Goal: Information Seeking & Learning: Learn about a topic

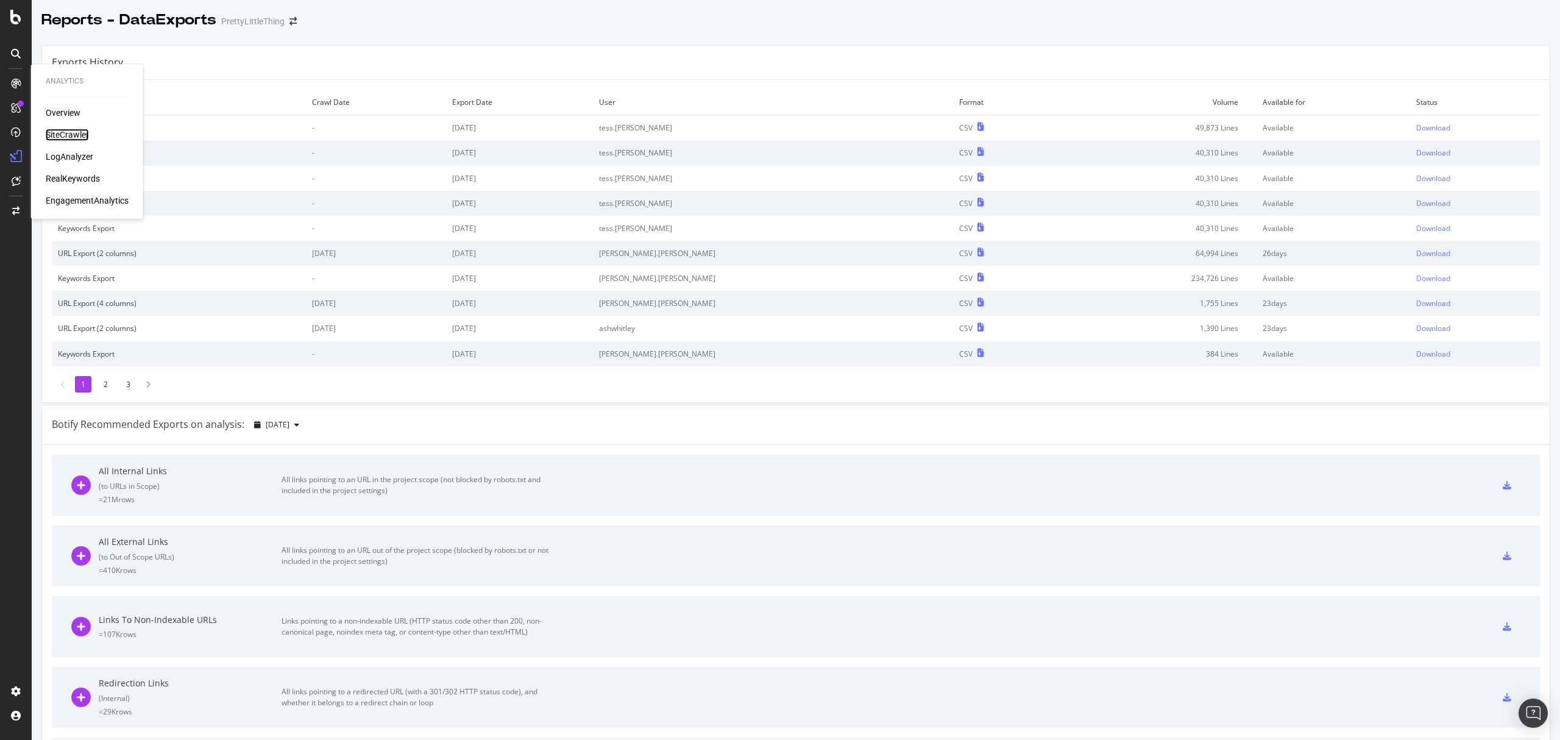
click at [62, 130] on div "SiteCrawler" at bounding box center [67, 135] width 43 height 12
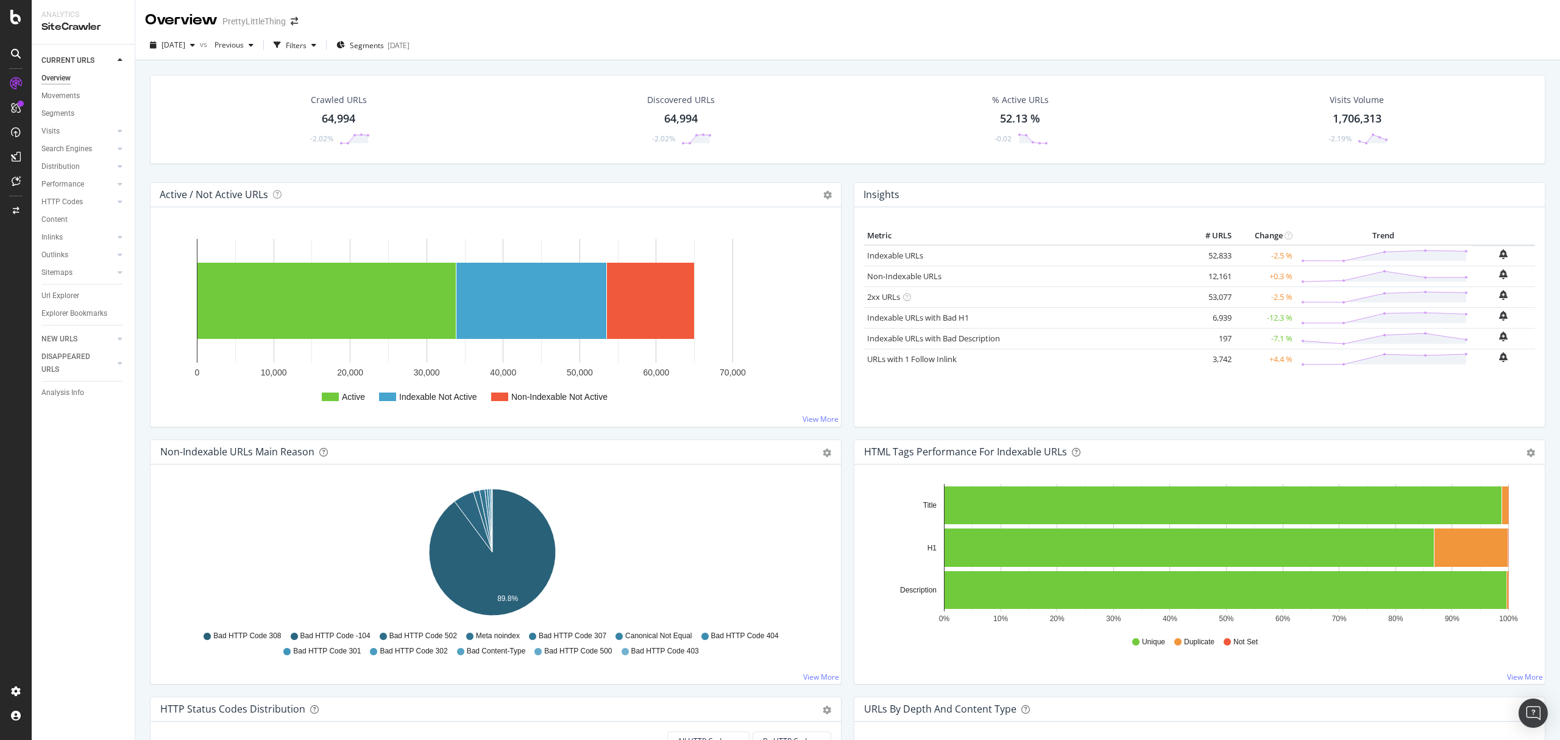
drag, startPoint x: 59, startPoint y: 291, endPoint x: 418, endPoint y: 238, distance: 362.9
click at [59, 291] on div "Url Explorer" at bounding box center [60, 295] width 38 height 13
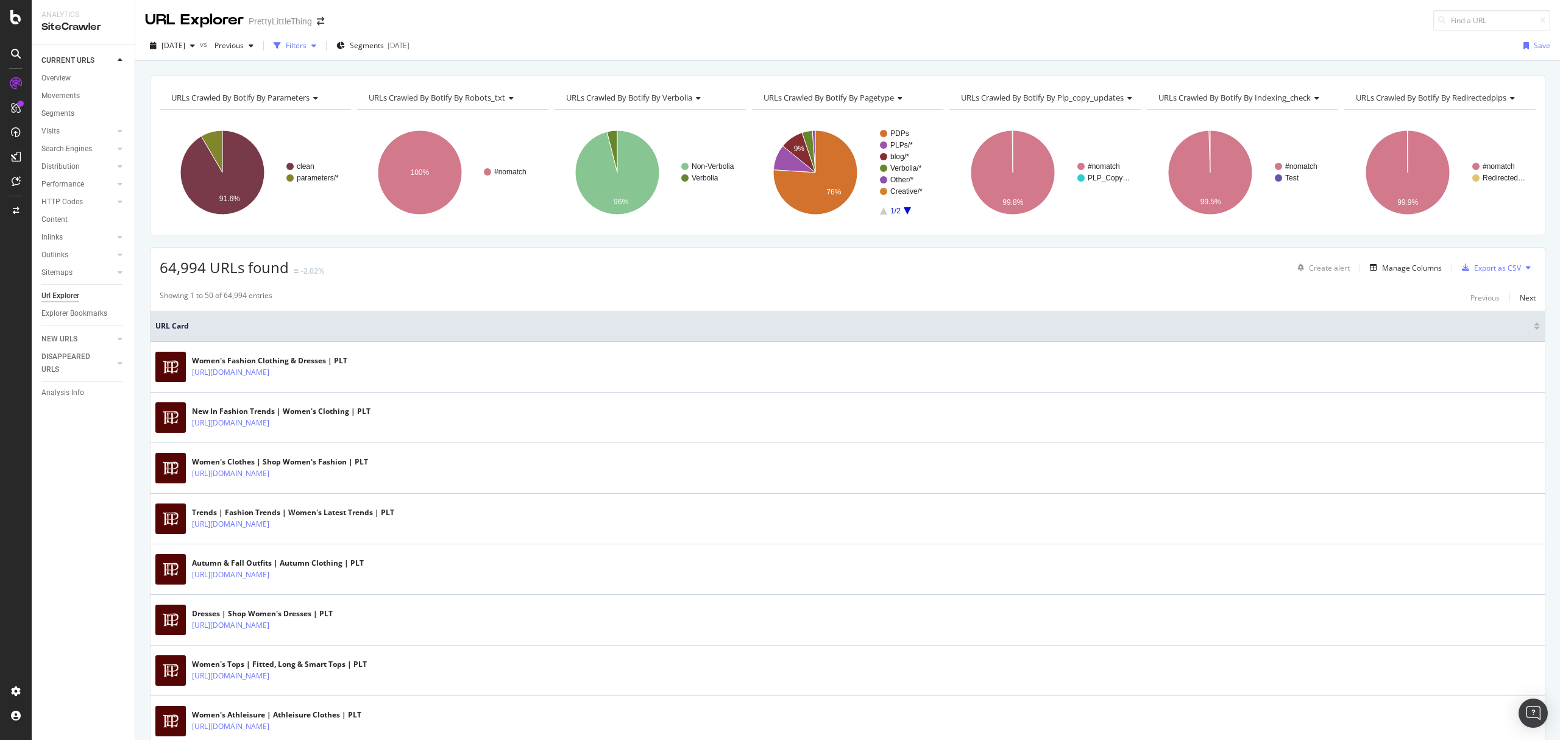
click at [316, 49] on icon "button" at bounding box center [313, 45] width 5 height 7
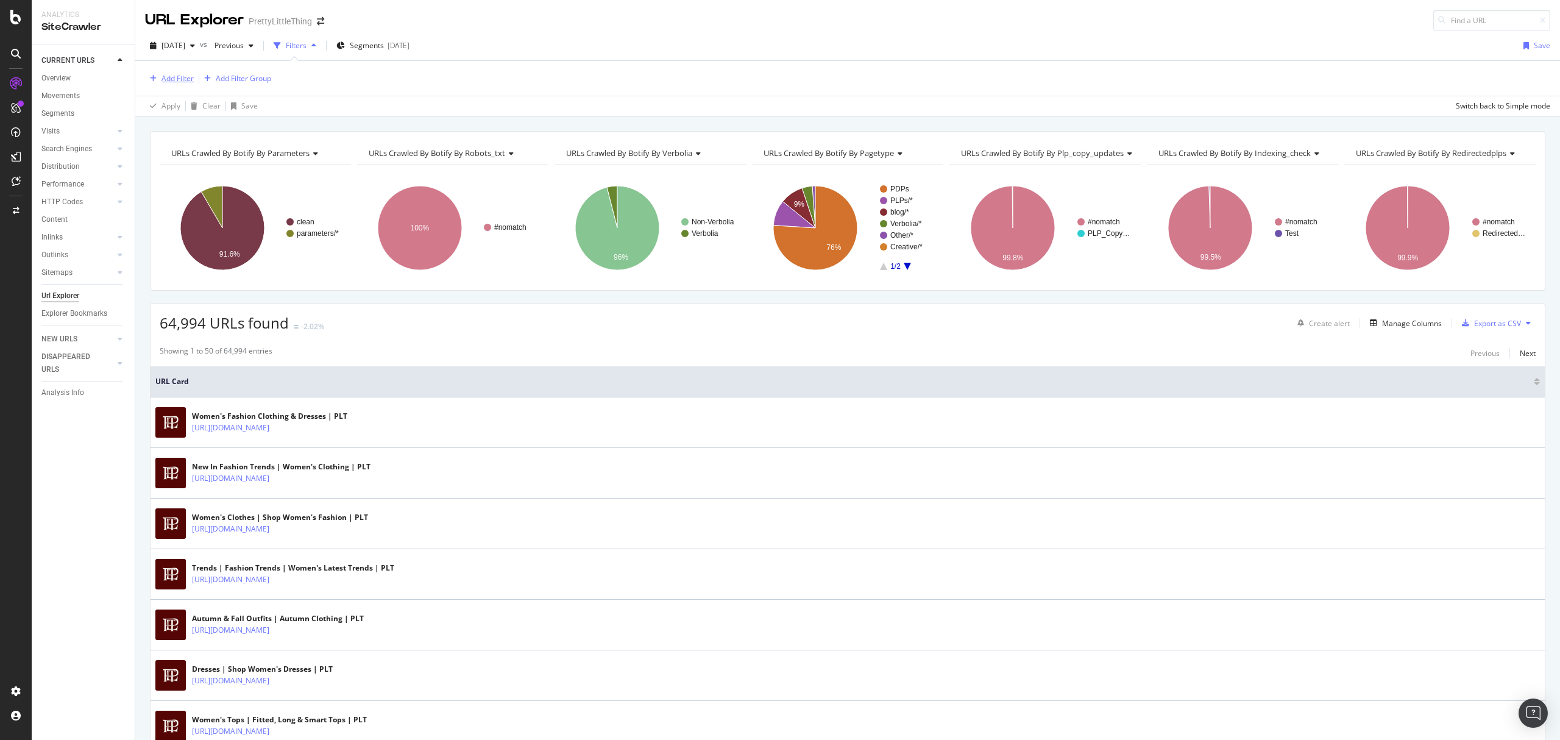
click at [169, 74] on div "Add Filter" at bounding box center [178, 78] width 32 height 10
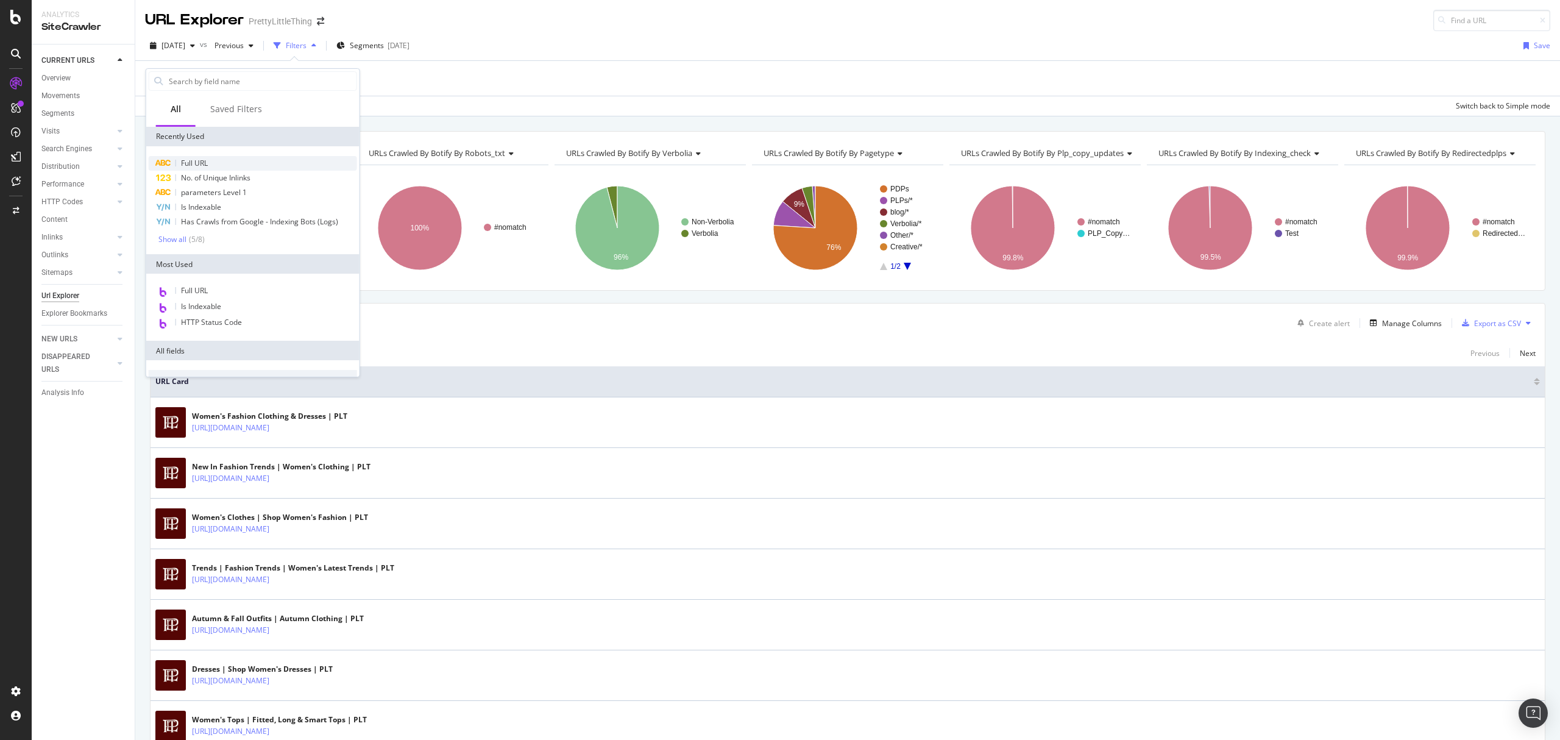
click at [205, 161] on span "Full URL" at bounding box center [194, 163] width 27 height 10
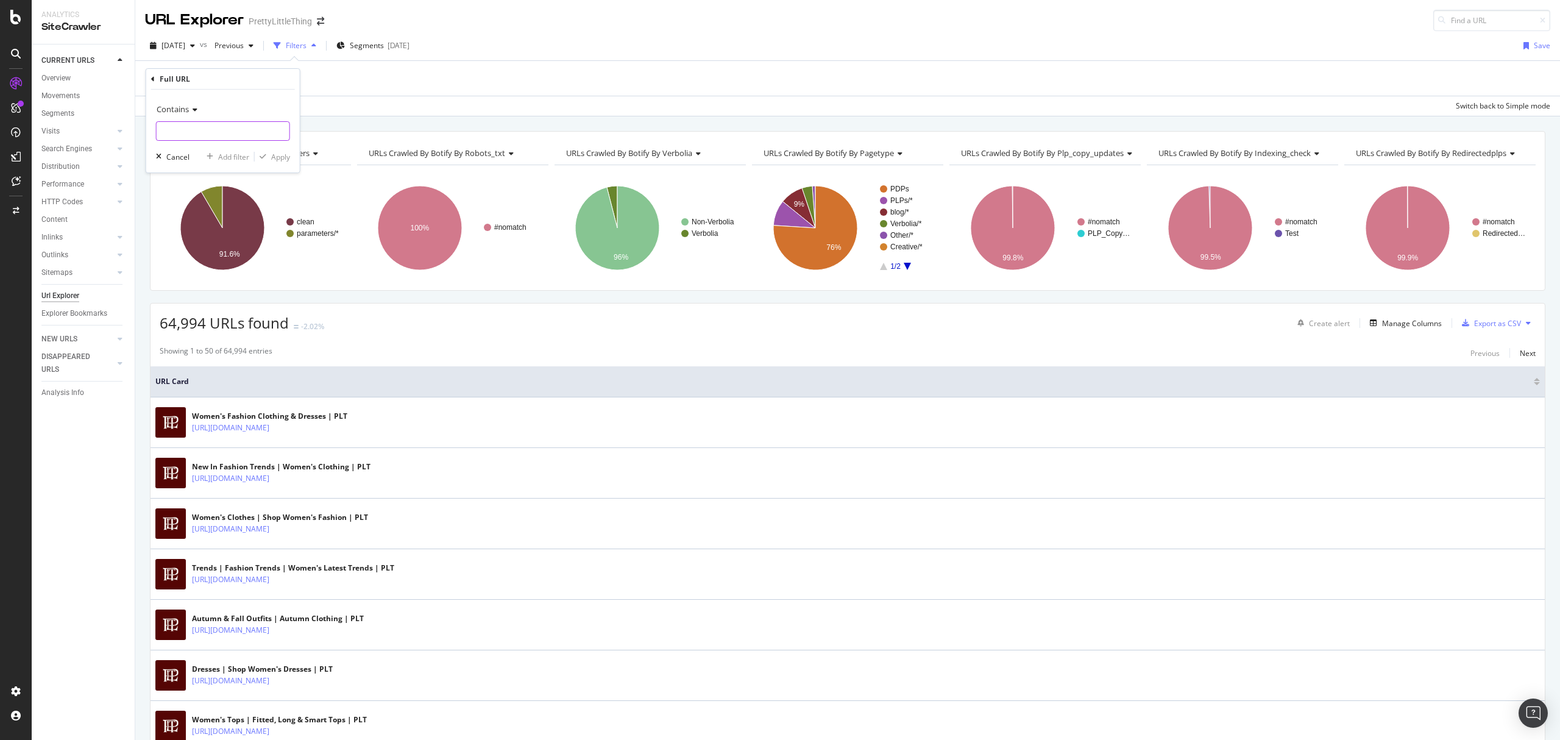
click at [179, 126] on input "text" at bounding box center [223, 131] width 133 height 20
paste input "[URL][DOMAIN_NAME]"
type input "[URL][DOMAIN_NAME]"
click at [268, 155] on div "button" at bounding box center [263, 156] width 16 height 7
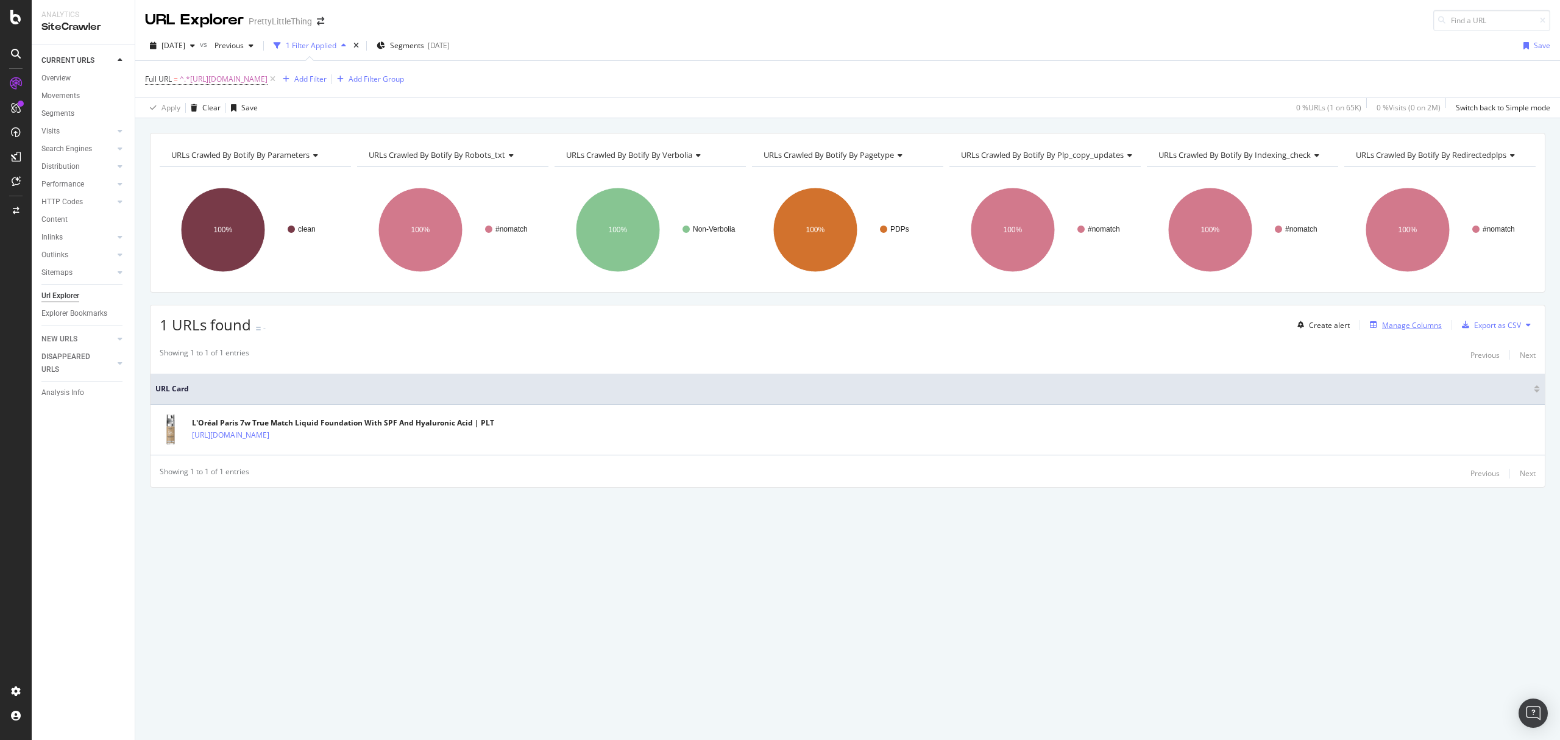
click at [1393, 328] on div "Manage Columns" at bounding box center [1412, 325] width 60 height 10
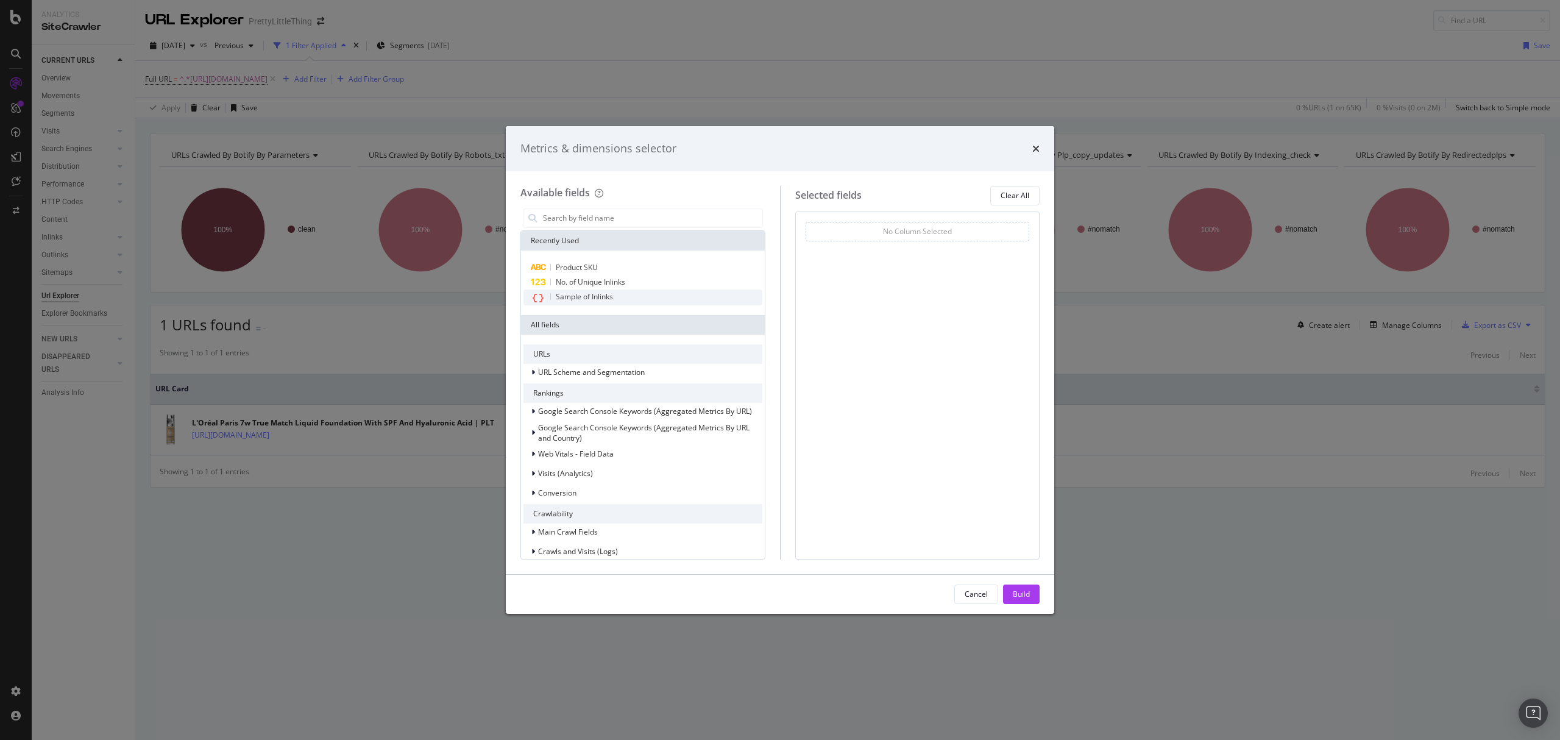
click at [617, 297] on div "Sample of Inlinks" at bounding box center [643, 297] width 239 height 16
click at [608, 283] on span "No. of Unique Inlinks" at bounding box center [590, 282] width 69 height 10
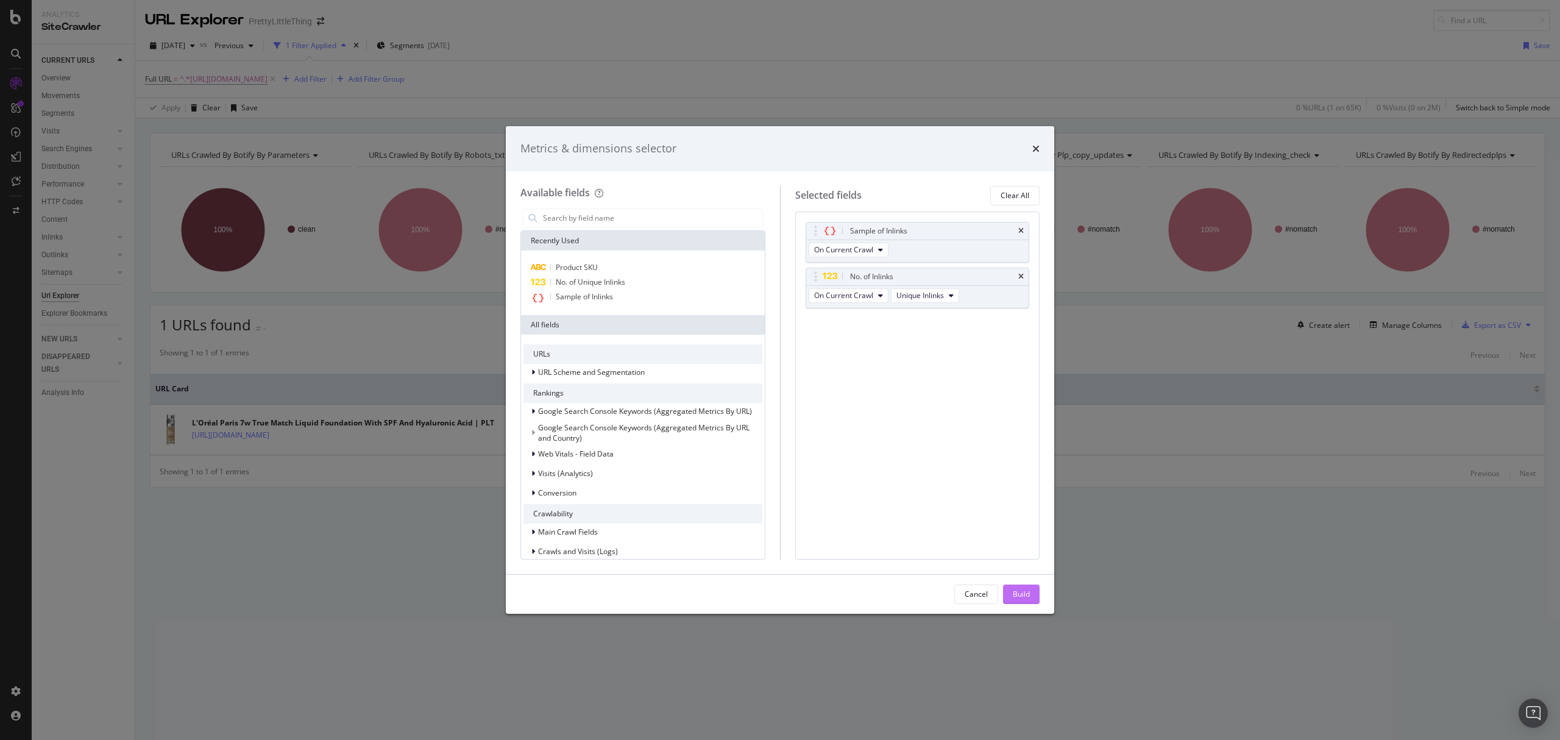
click at [1024, 586] on div "Build" at bounding box center [1021, 594] width 17 height 18
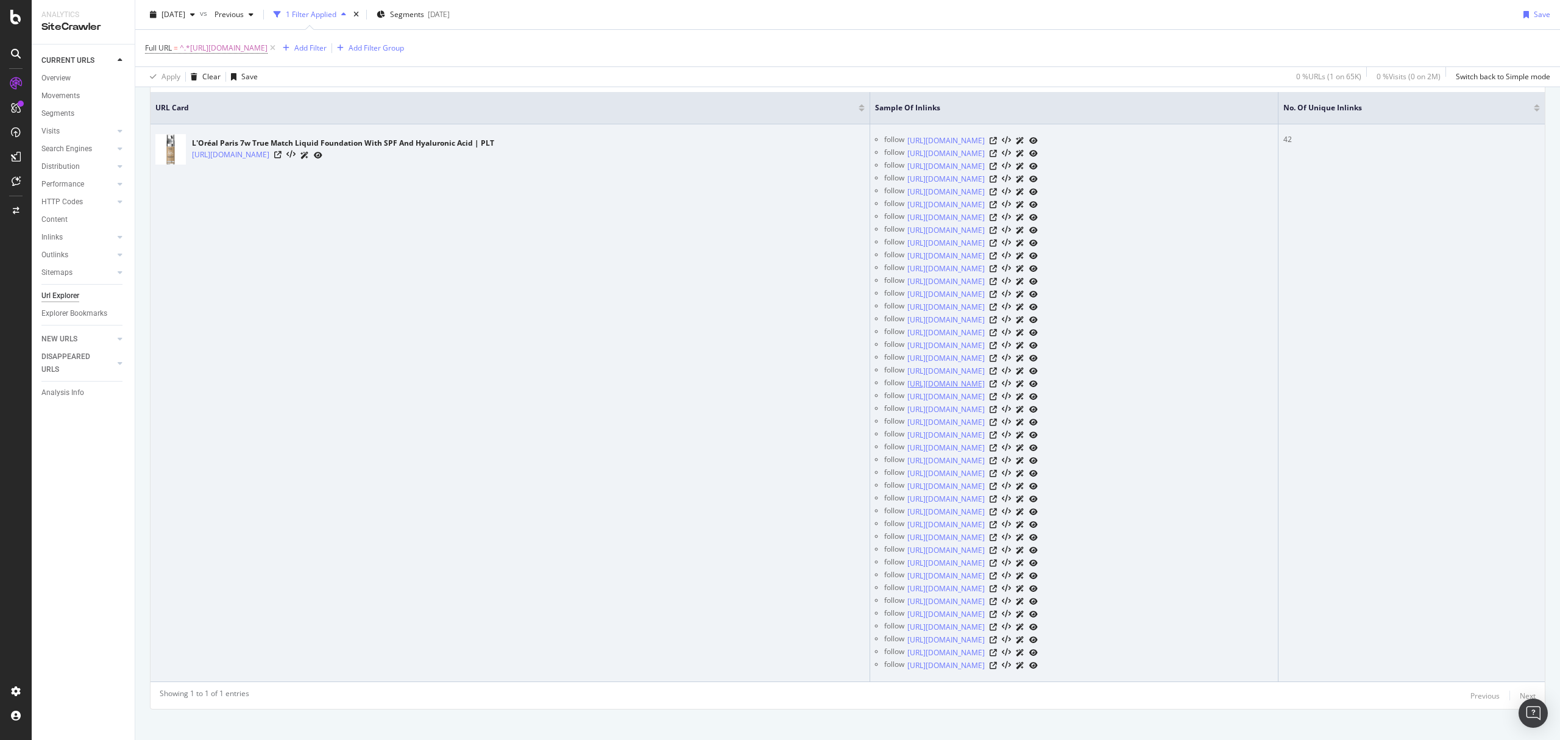
scroll to position [291, 0]
